Goal: Information Seeking & Learning: Learn about a topic

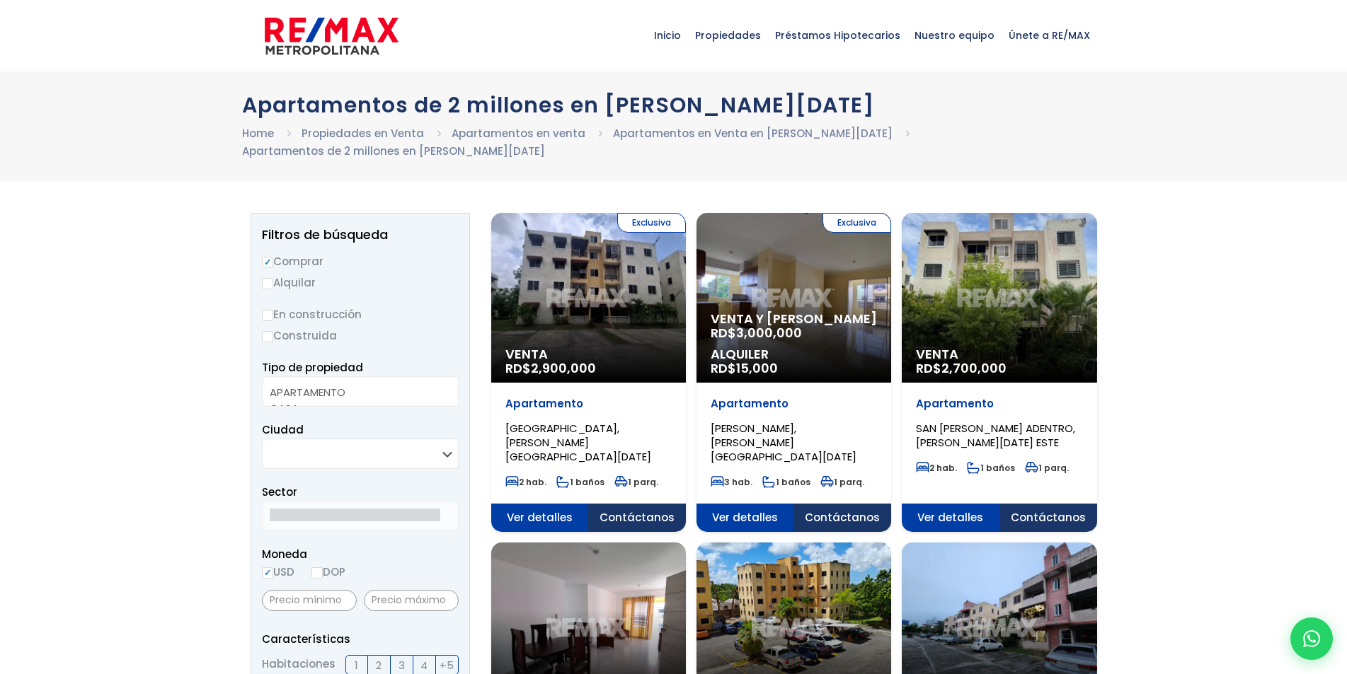
select select
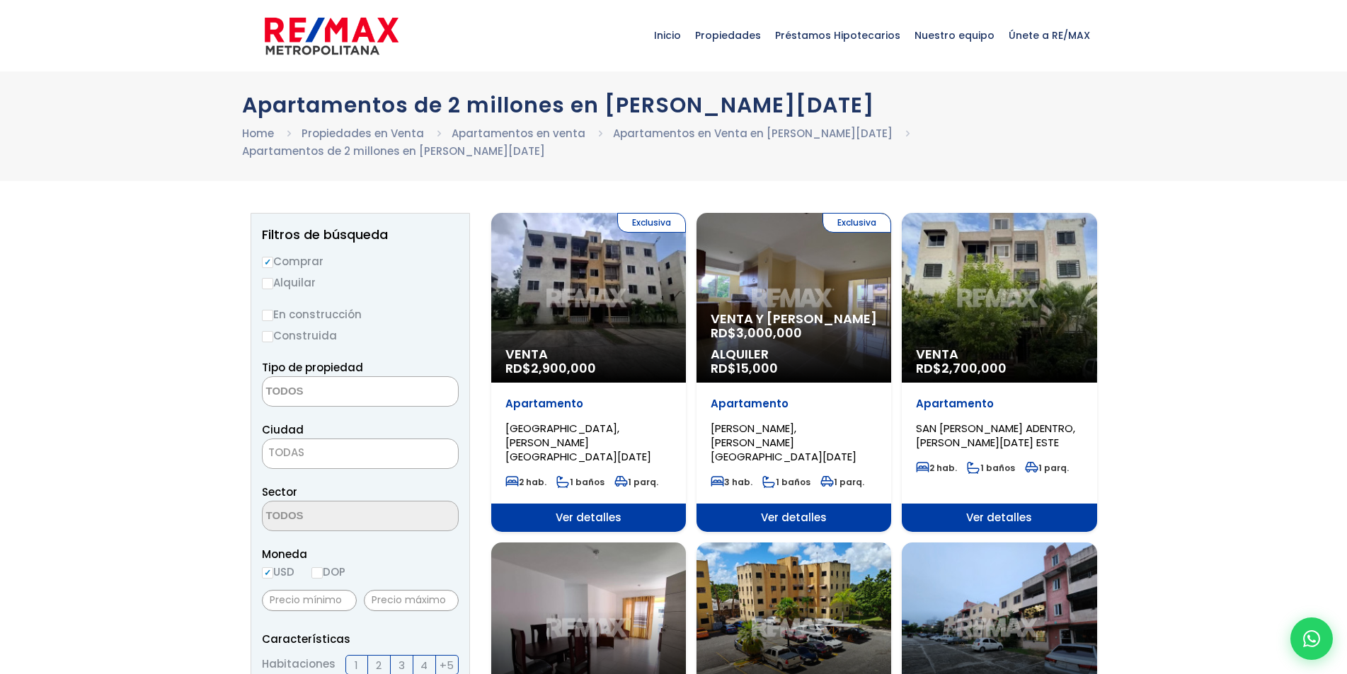
click at [1011, 338] on div "Venta RD$ 2,700,000" at bounding box center [999, 298] width 195 height 170
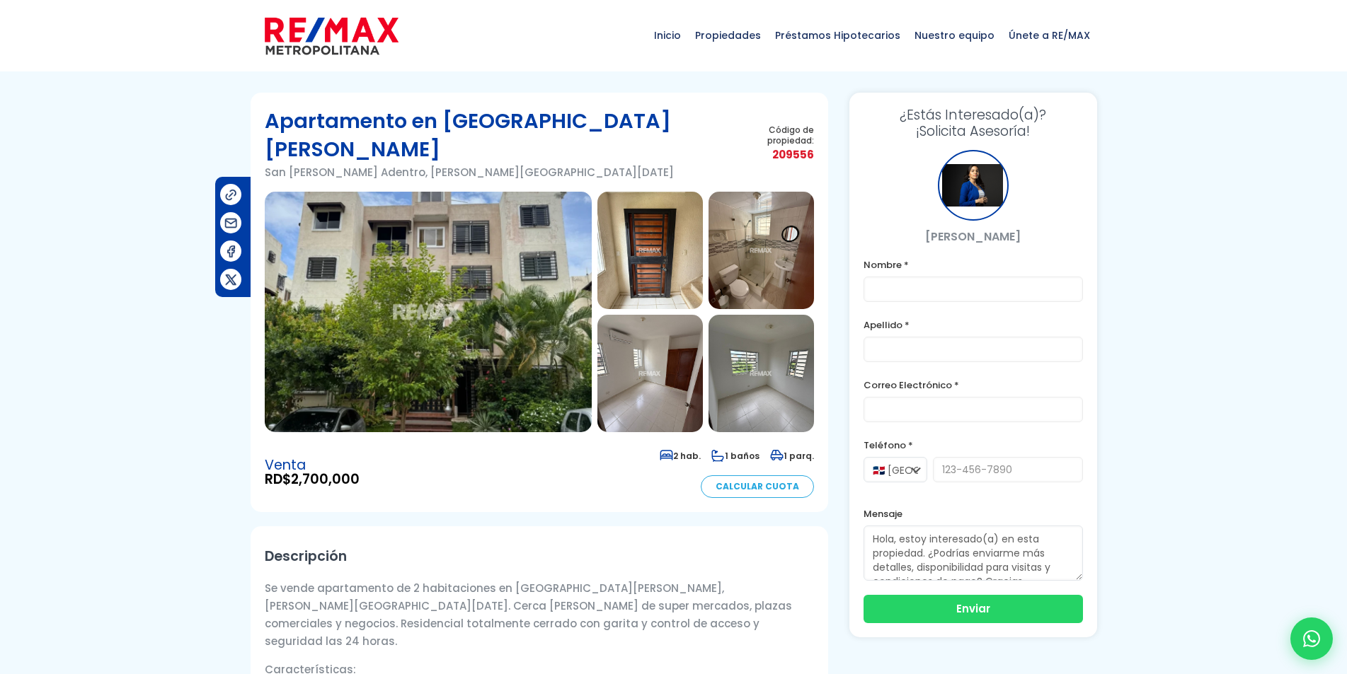
click at [410, 234] on img at bounding box center [428, 312] width 327 height 241
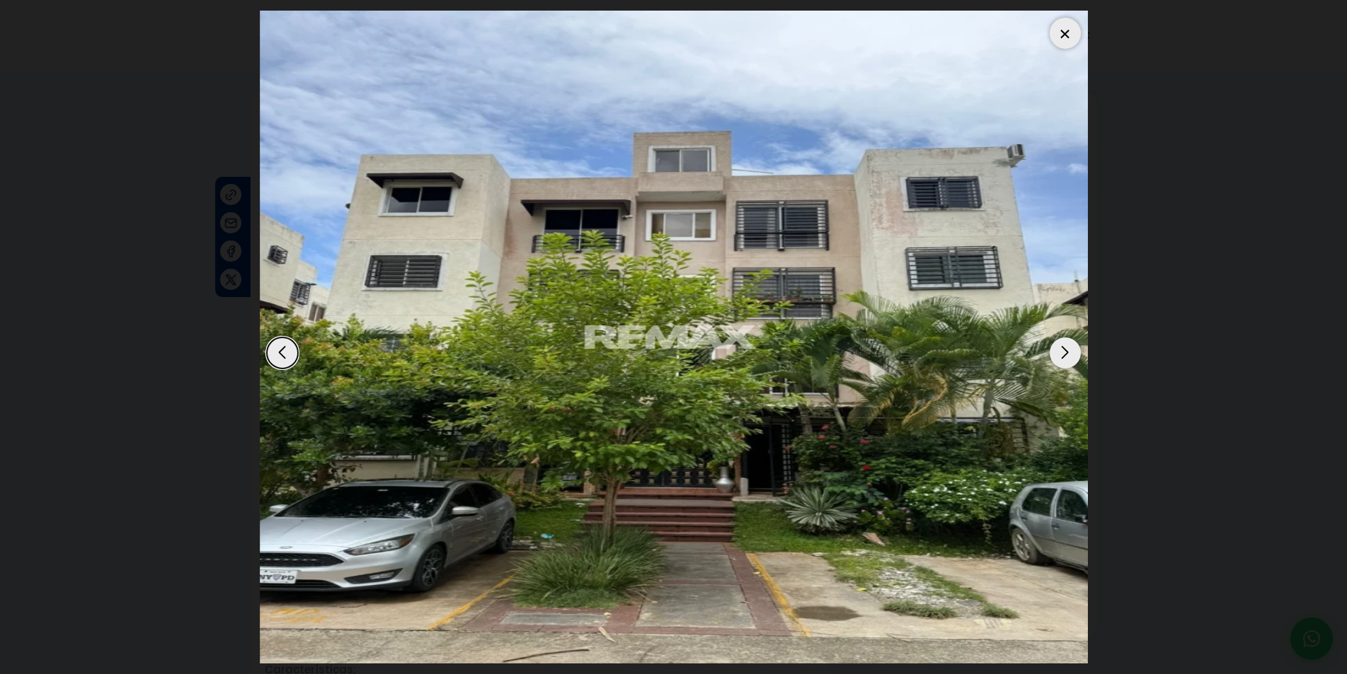
click at [1059, 355] on div "Next slide" at bounding box center [1064, 353] width 31 height 31
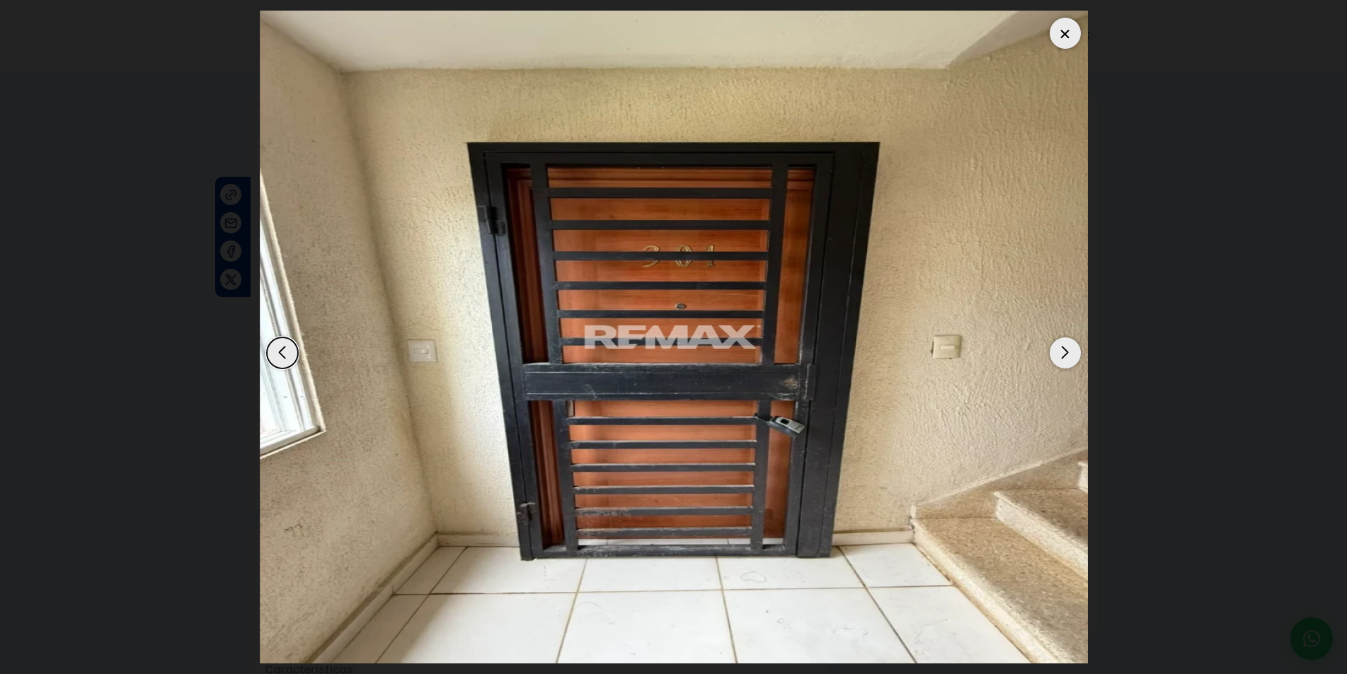
click at [1059, 355] on div "Next slide" at bounding box center [1064, 353] width 31 height 31
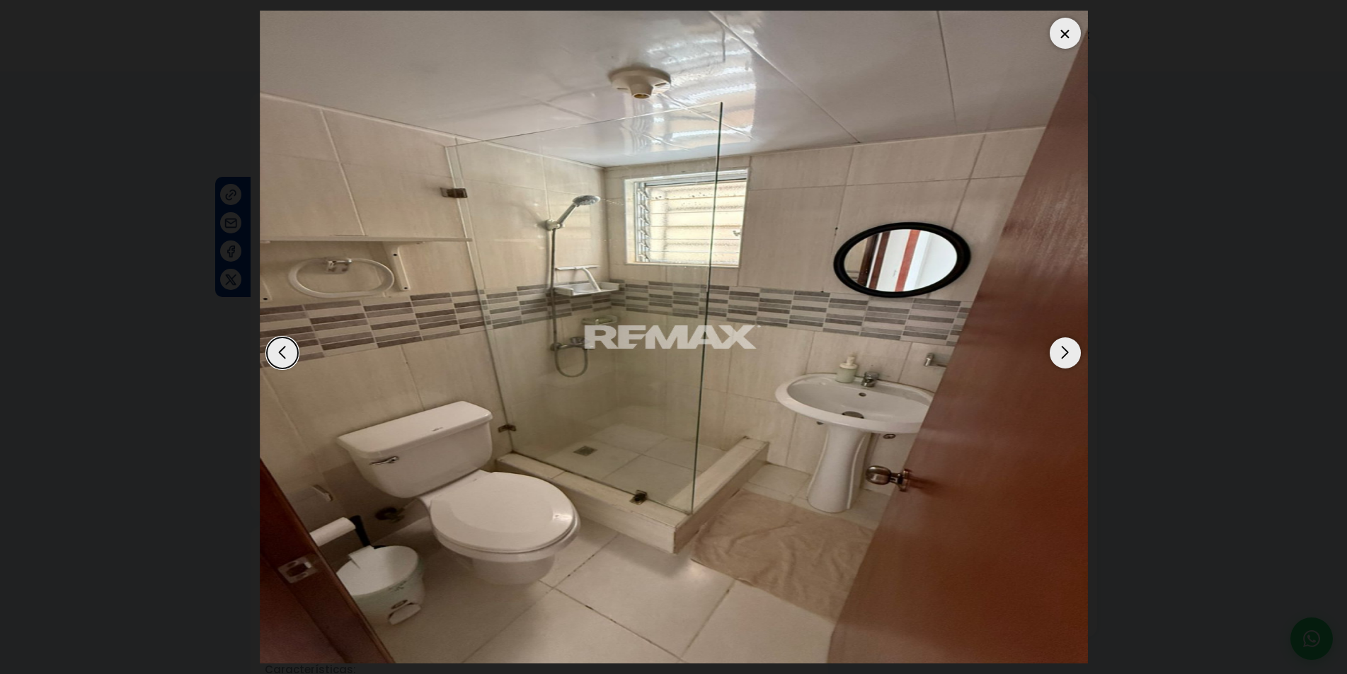
click at [1059, 355] on div "Next slide" at bounding box center [1064, 353] width 31 height 31
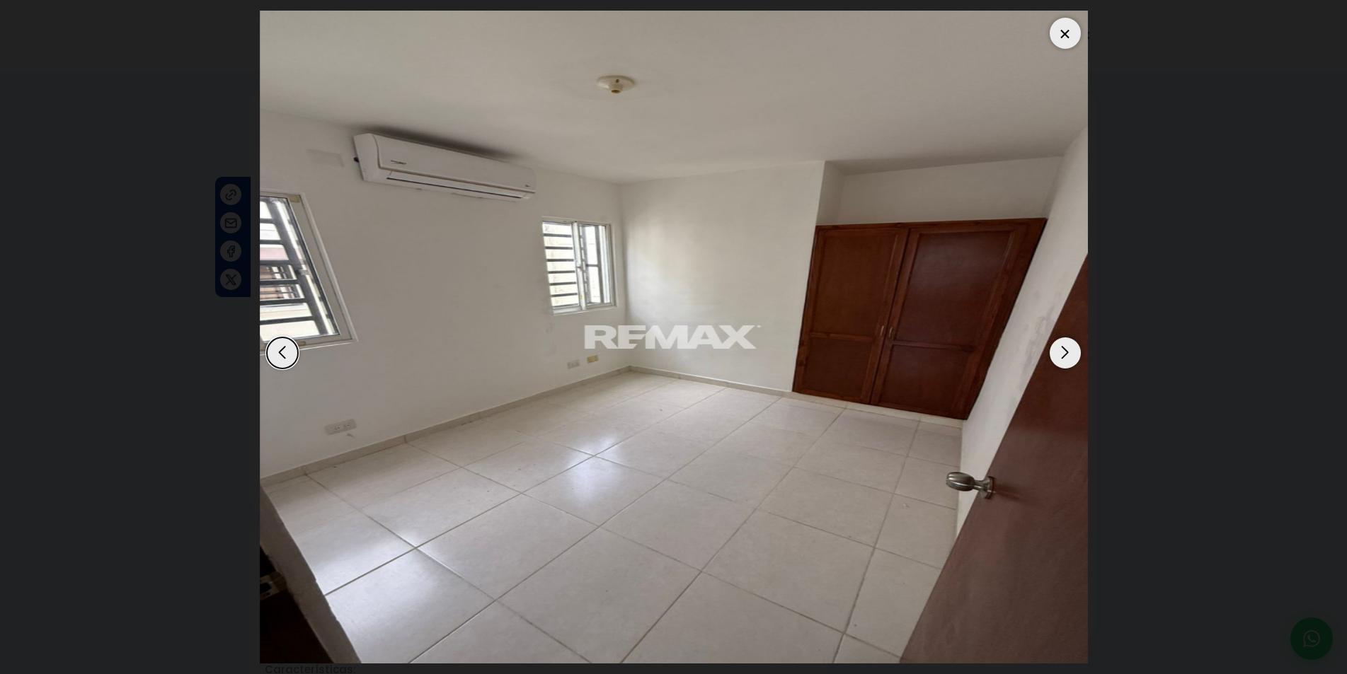
click at [1059, 355] on div "Next slide" at bounding box center [1064, 353] width 31 height 31
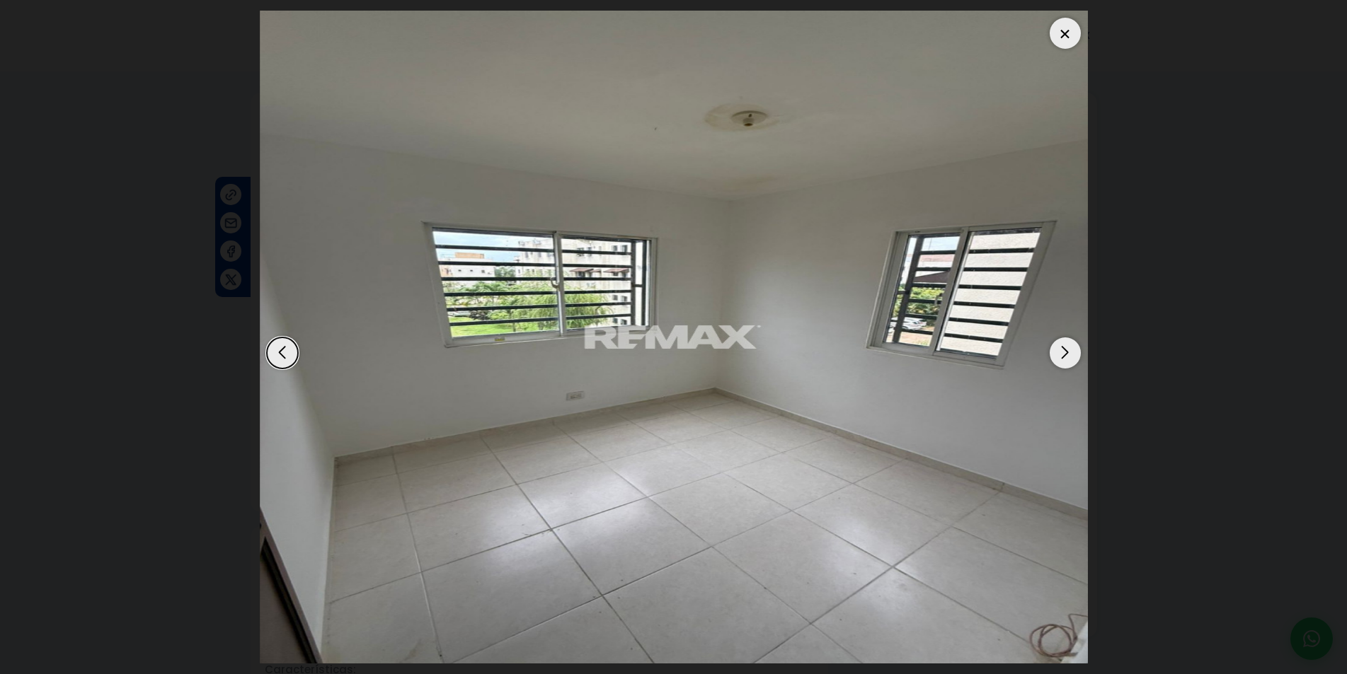
click at [1059, 355] on div "Next slide" at bounding box center [1064, 353] width 31 height 31
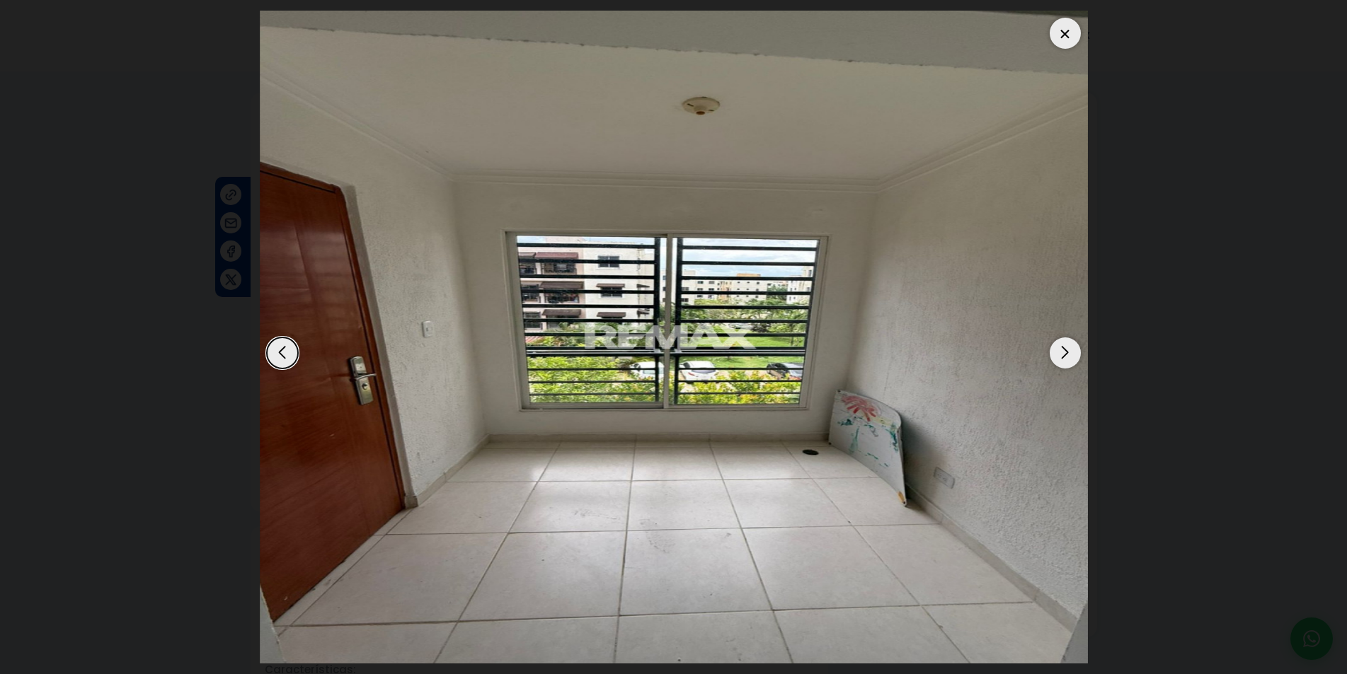
click at [1059, 355] on div "Next slide" at bounding box center [1064, 353] width 31 height 31
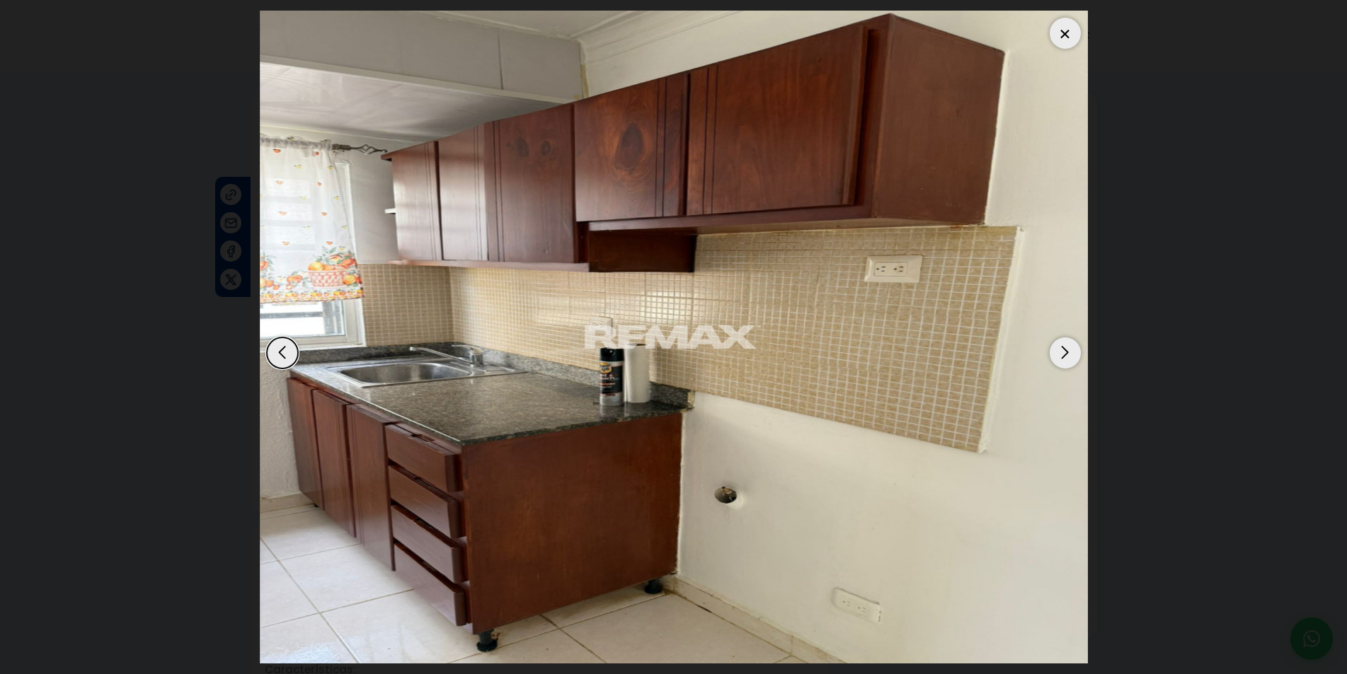
click at [1059, 355] on div "Next slide" at bounding box center [1064, 353] width 31 height 31
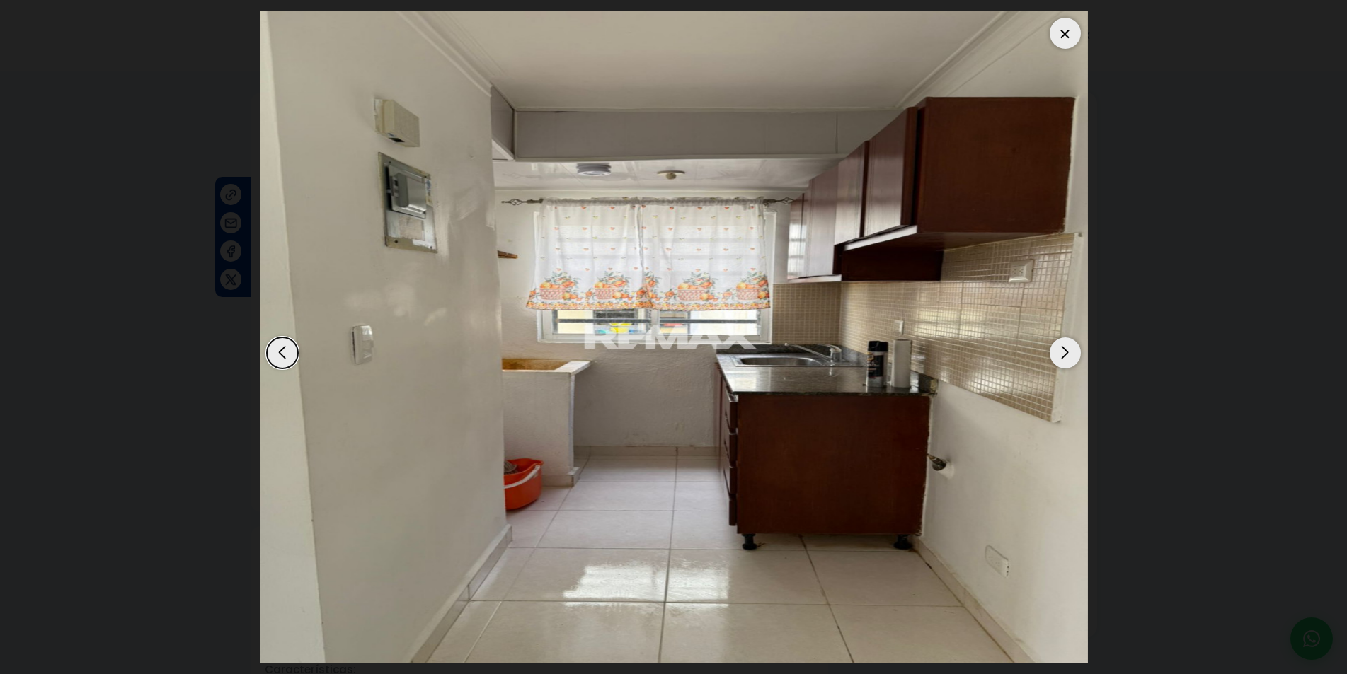
click at [1059, 355] on div "Next slide" at bounding box center [1064, 353] width 31 height 31
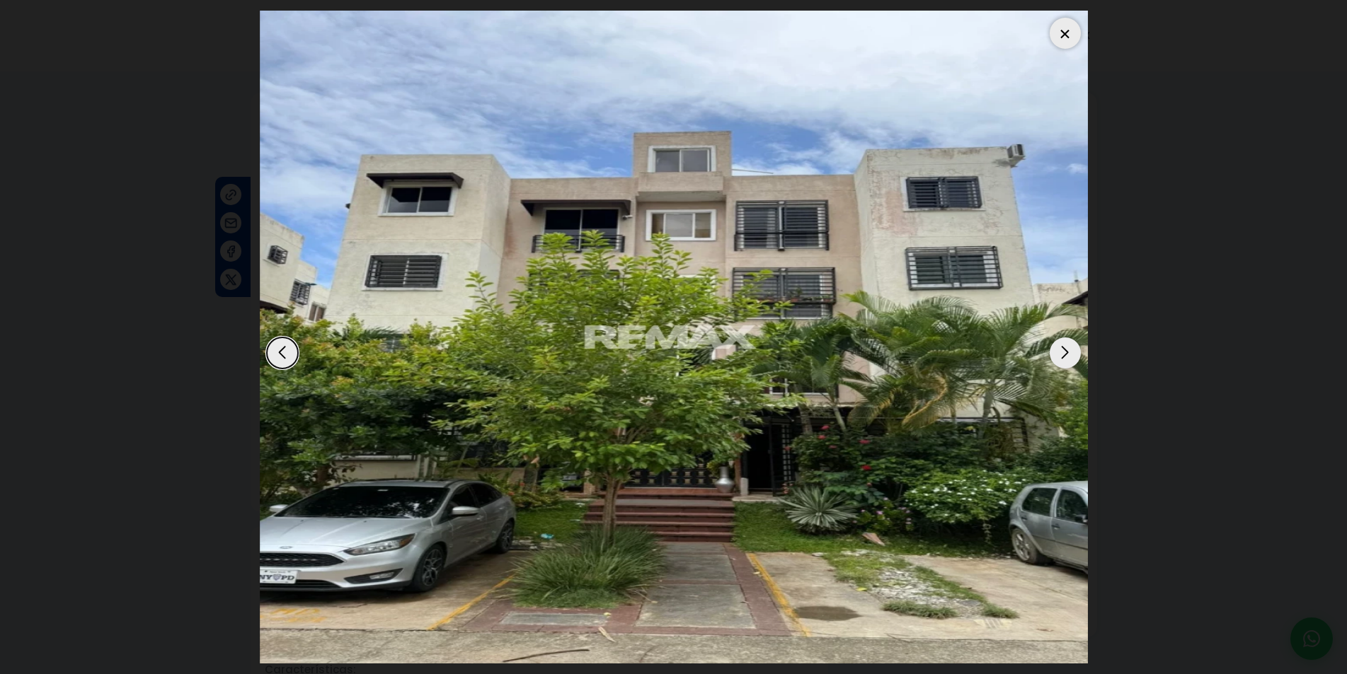
click at [1059, 35] on div at bounding box center [1064, 33] width 31 height 31
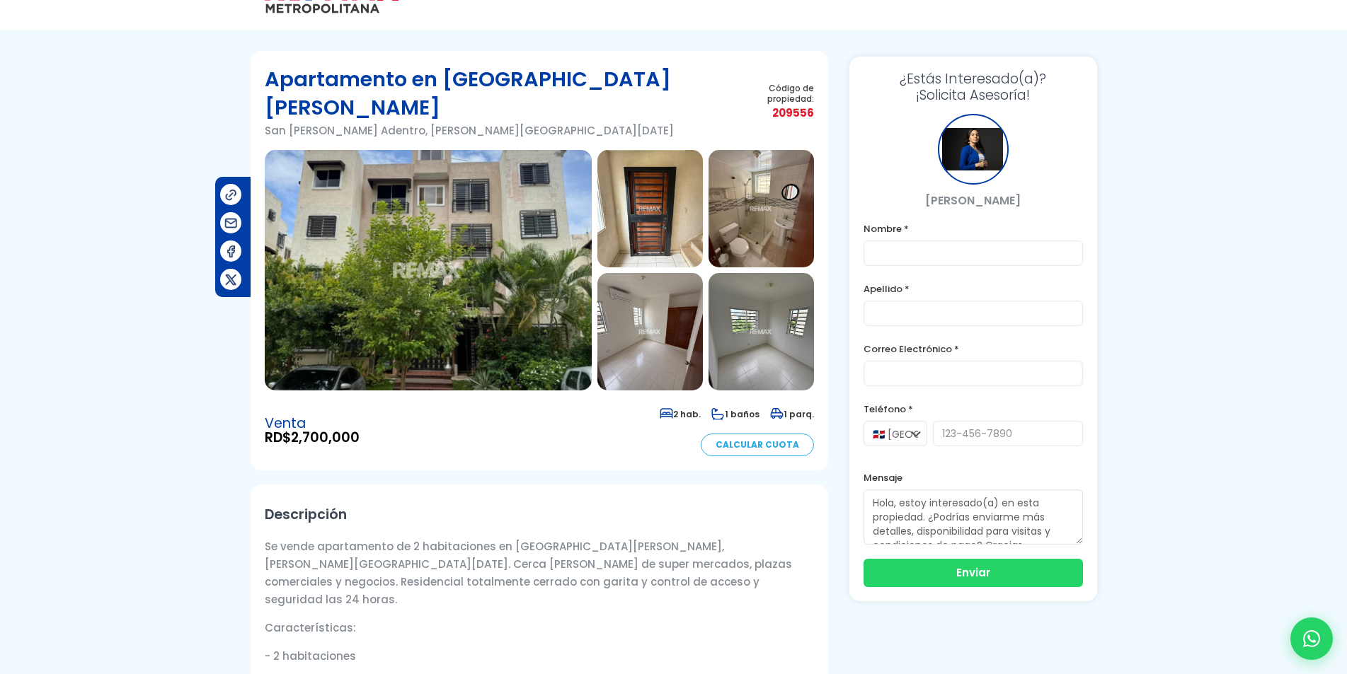
scroll to position [71, 0]
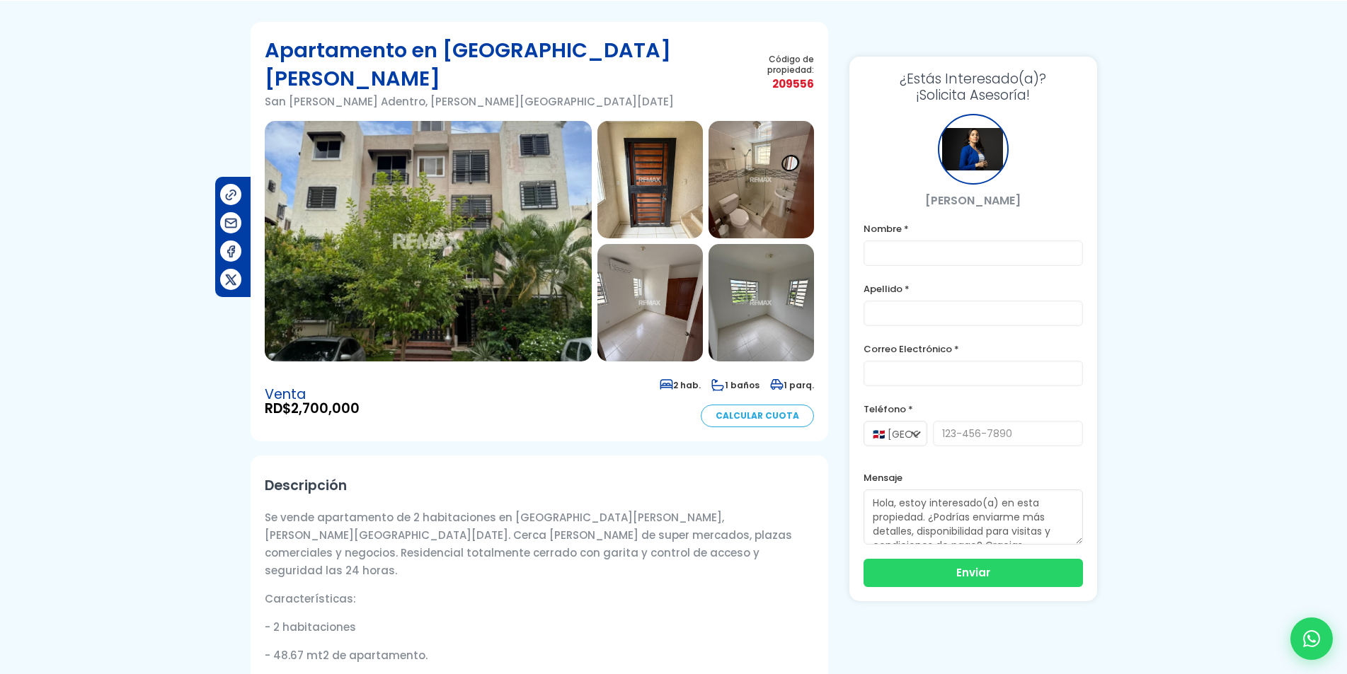
drag, startPoint x: 279, startPoint y: 510, endPoint x: 294, endPoint y: 510, distance: 14.9
click at [294, 510] on p "Se vende apartamento de 2 habitaciones en San Isidro Labrador, Santo Domingo Es…" at bounding box center [539, 544] width 549 height 71
drag, startPoint x: 310, startPoint y: 507, endPoint x: 268, endPoint y: 507, distance: 41.8
click at [268, 509] on p "Se vende apartamento de 2 habitaciones en San Isidro Labrador, Santo Domingo Es…" at bounding box center [539, 544] width 549 height 71
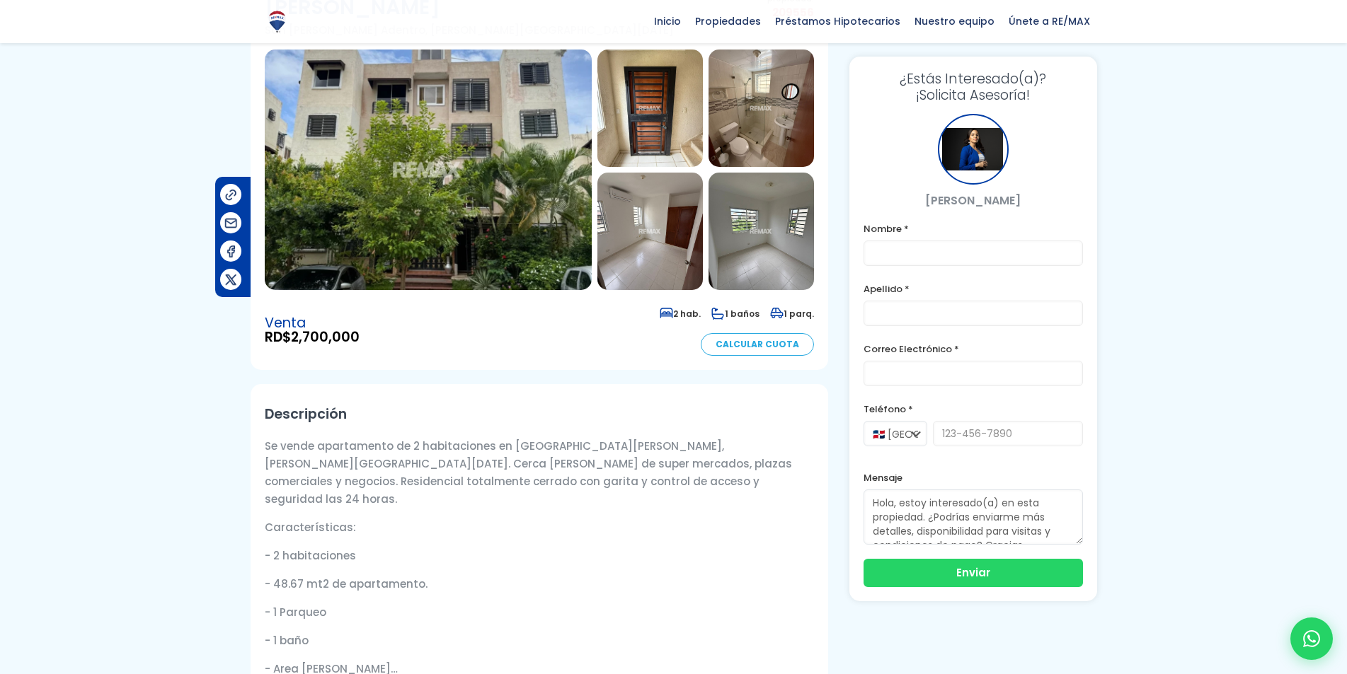
drag, startPoint x: 277, startPoint y: 539, endPoint x: 389, endPoint y: 536, distance: 111.8
click at [388, 575] on p "- ⁠48.67 mt2 de apartamento." at bounding box center [539, 584] width 549 height 18
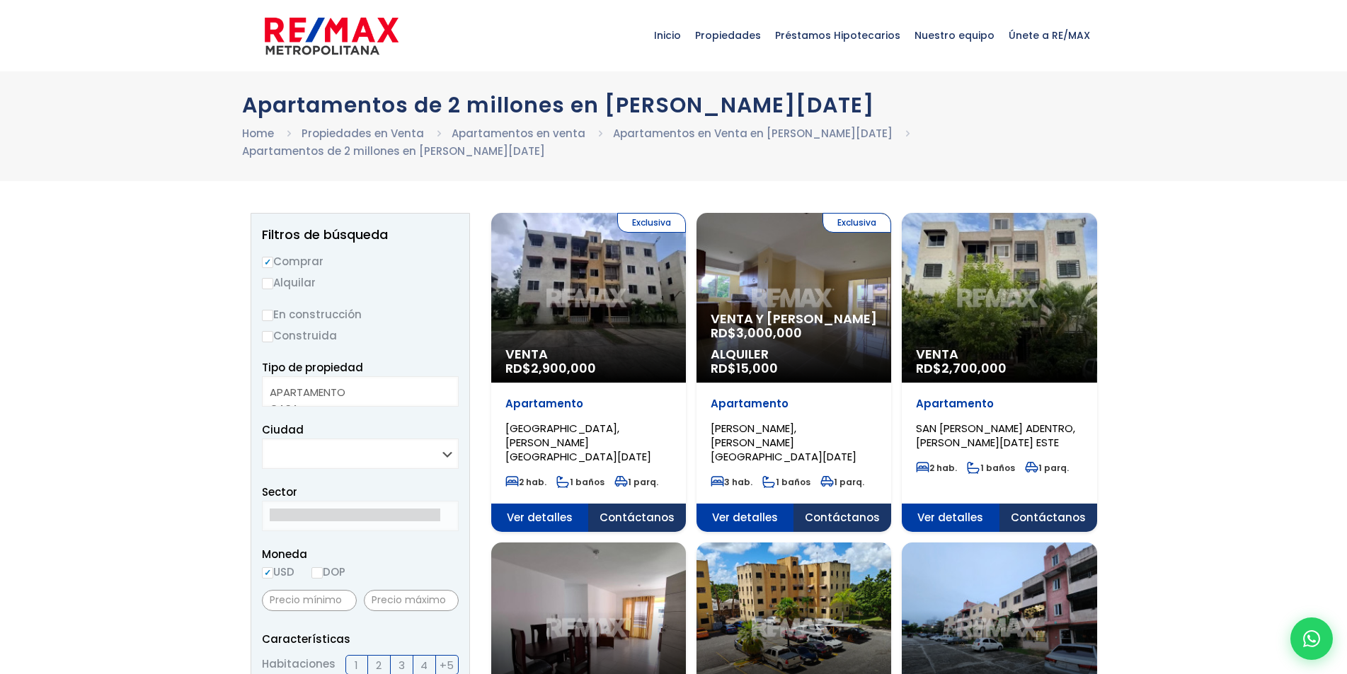
select select
